Goal: Complete application form

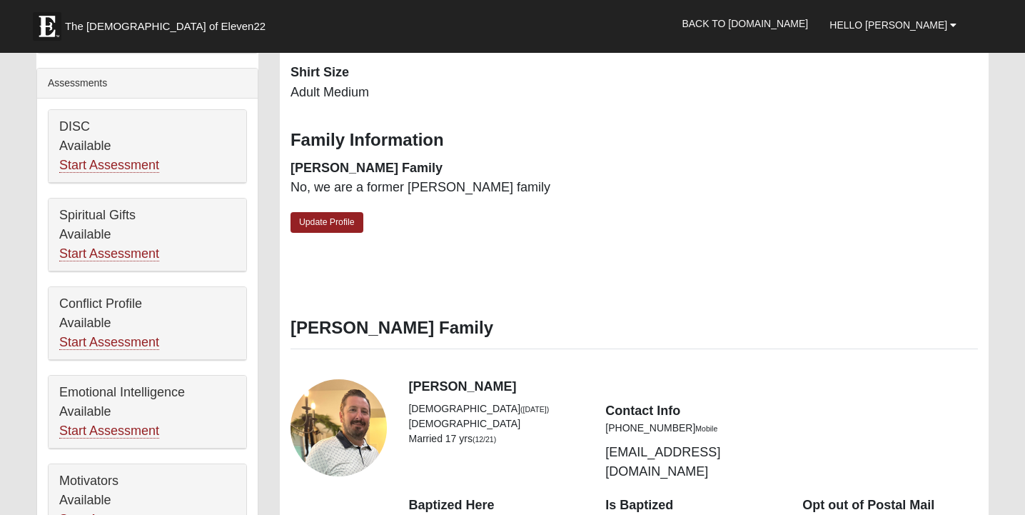
scroll to position [517, 0]
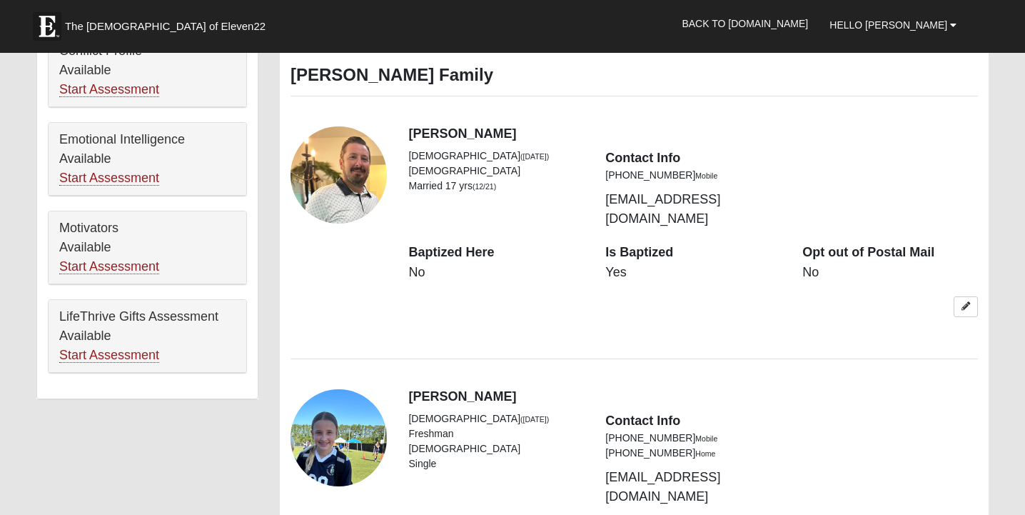
scroll to position [767, 0]
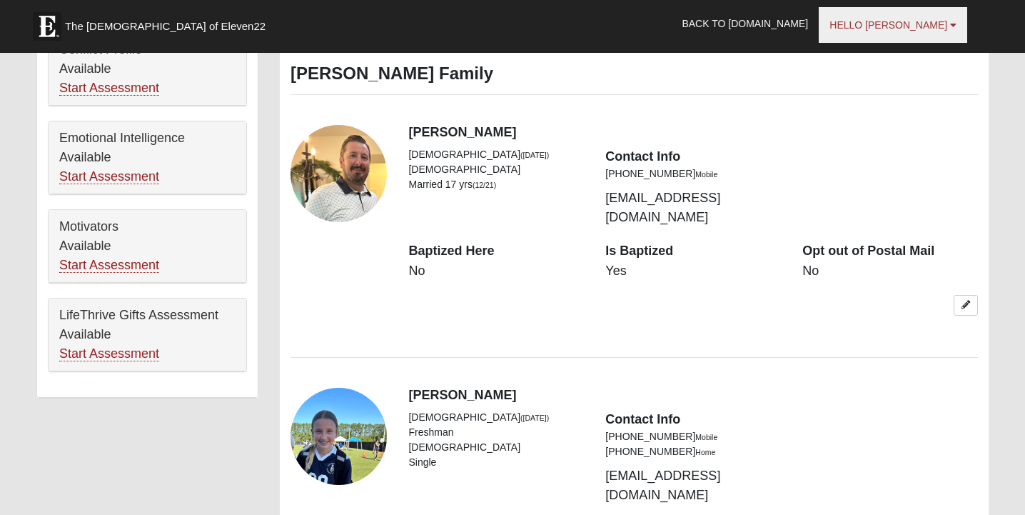
click at [904, 23] on span "Hello [PERSON_NAME]" at bounding box center [889, 24] width 118 height 11
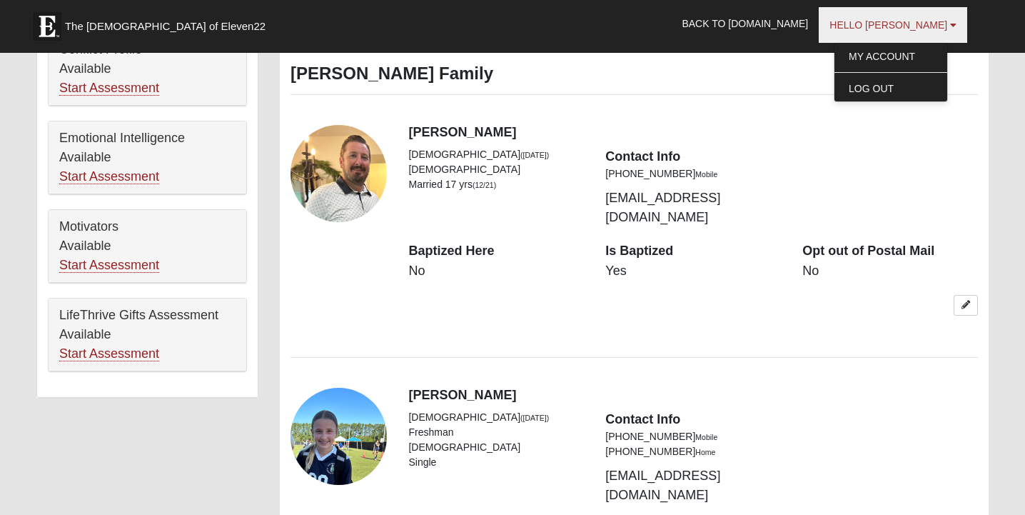
click at [904, 23] on span "Hello [PERSON_NAME]" at bounding box center [889, 24] width 118 height 11
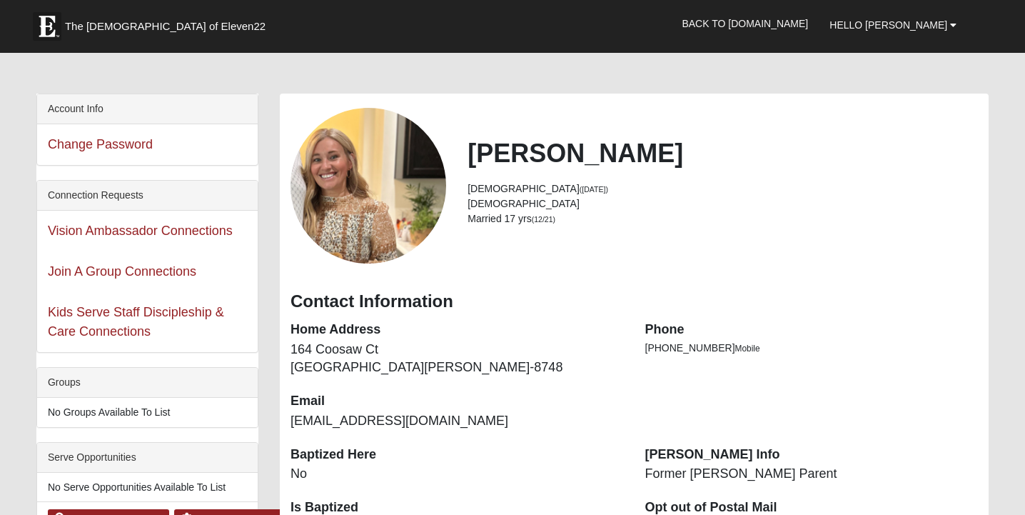
scroll to position [0, 0]
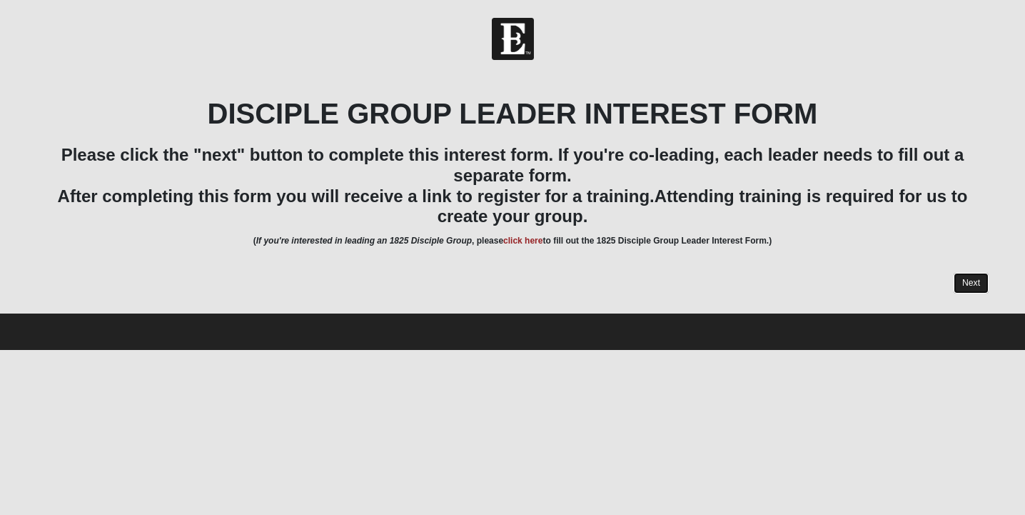
click at [981, 293] on link "Next" at bounding box center [971, 283] width 35 height 21
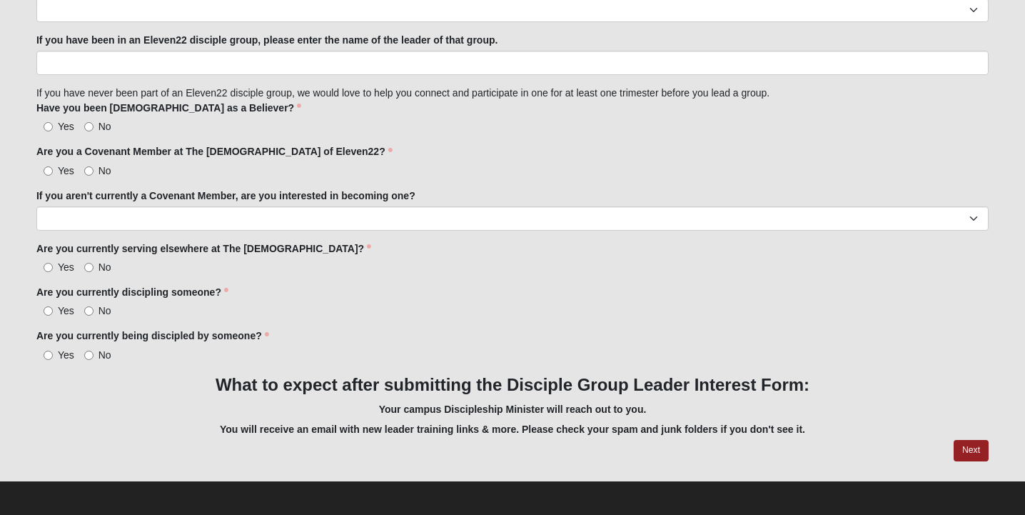
scroll to position [1235, 0]
